Goal: Subscribe to service/newsletter

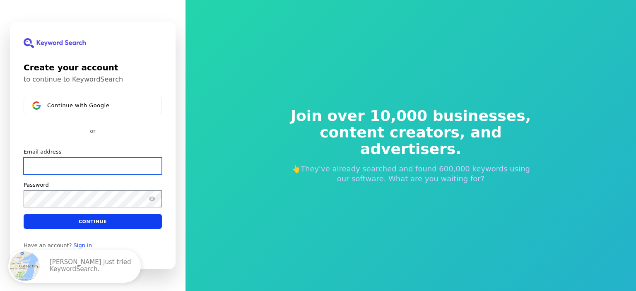
click at [86, 160] on input "Email address" at bounding box center [93, 165] width 138 height 17
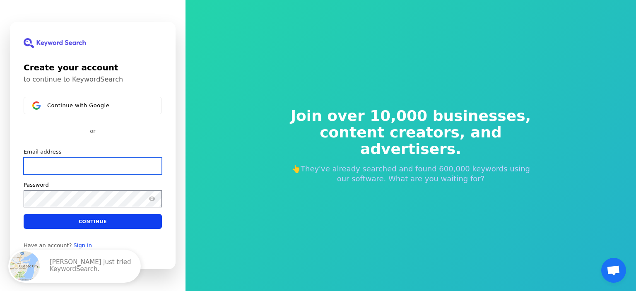
click at [86, 160] on input "Email address" at bounding box center [93, 165] width 138 height 17
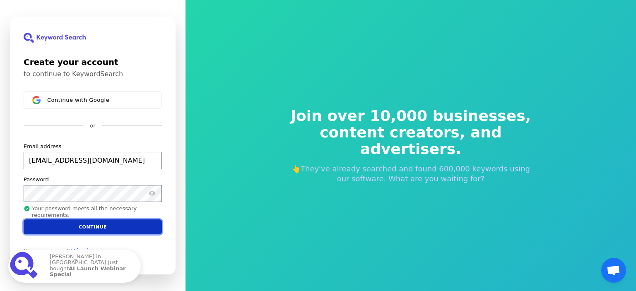
click at [93, 232] on button "Continue" at bounding box center [93, 226] width 138 height 15
type input "[EMAIL_ADDRESS][DOMAIN_NAME]"
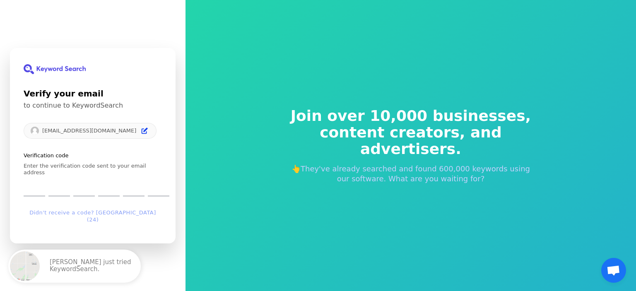
type input "9"
type input "3"
type input "2"
type input "9"
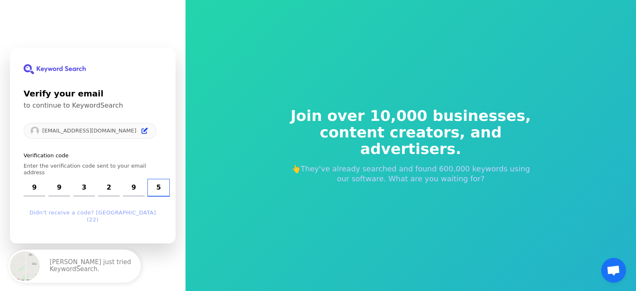
type input "5"
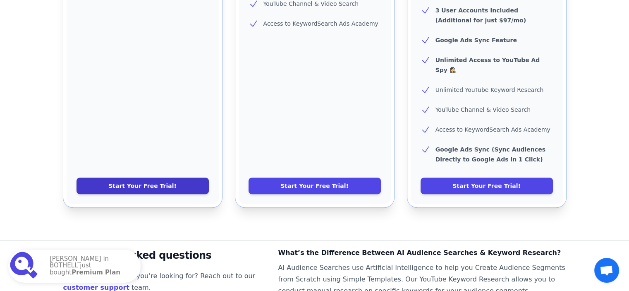
scroll to position [414, 0]
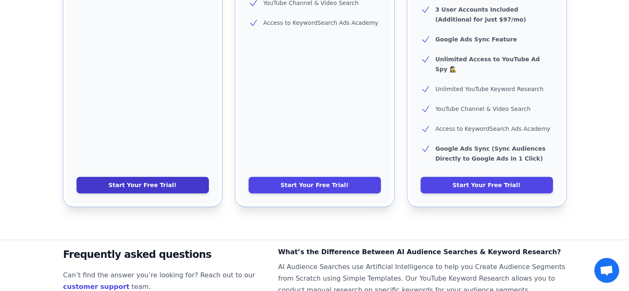
click at [190, 177] on link "Start Your Free Trial!" at bounding box center [143, 185] width 132 height 17
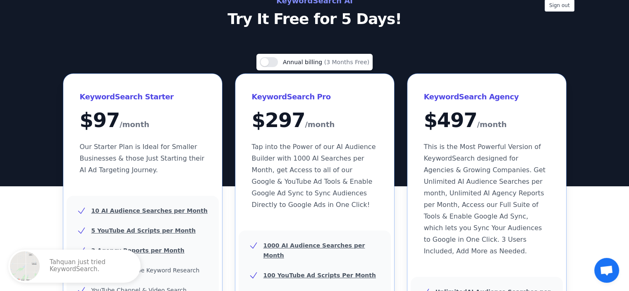
scroll to position [0, 0]
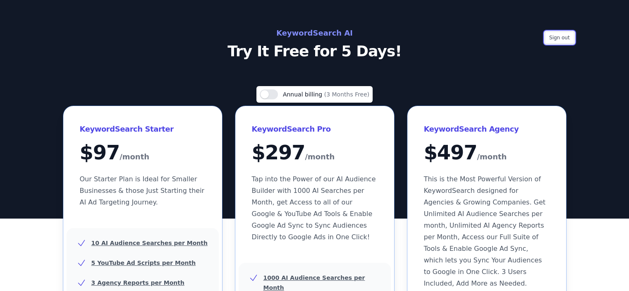
click at [550, 35] on button "Sign out" at bounding box center [560, 37] width 30 height 12
